Goal: Find specific page/section: Find specific page/section

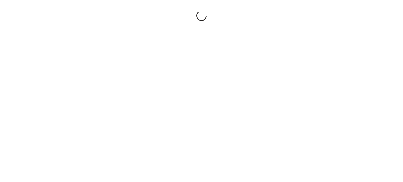
click at [342, 98] on div at bounding box center [201, 91] width 403 height 182
